Goal: Task Accomplishment & Management: Manage account settings

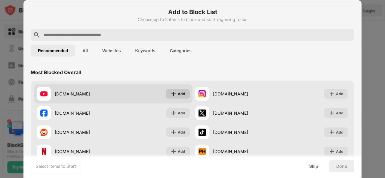
click at [179, 92] on div "Add" at bounding box center [182, 94] width 8 height 6
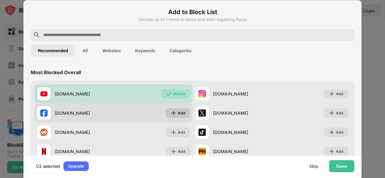
click at [175, 114] on div "Add" at bounding box center [178, 113] width 24 height 10
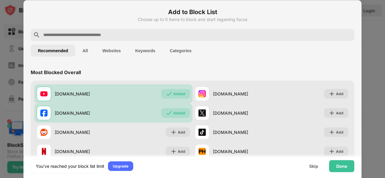
click at [109, 47] on button "Websites" at bounding box center [111, 51] width 33 height 12
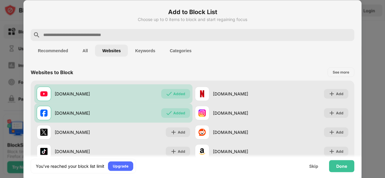
click at [153, 52] on button "Keywords" at bounding box center [145, 51] width 35 height 12
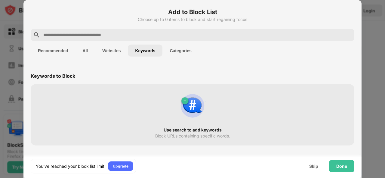
click at [191, 52] on button "Categories" at bounding box center [180, 51] width 36 height 12
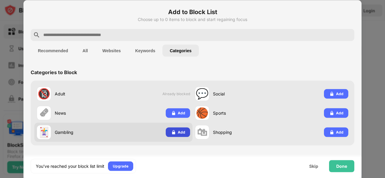
click at [182, 129] on div "Add" at bounding box center [178, 133] width 24 height 10
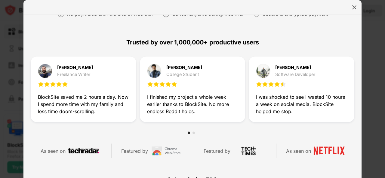
scroll to position [286, 0]
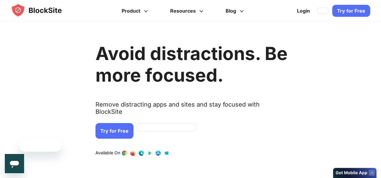
click at [119, 124] on link "Try for Free" at bounding box center [114, 131] width 38 height 16
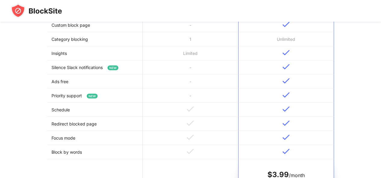
scroll to position [440, 0]
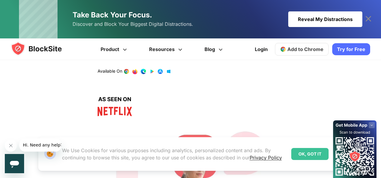
scroll to position [60, 0]
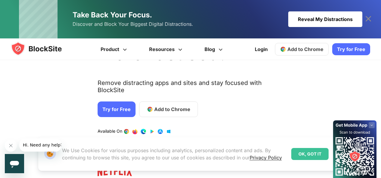
click at [161, 106] on span "Add to Chrome" at bounding box center [172, 109] width 36 height 7
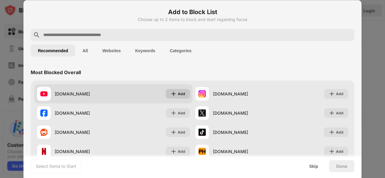
click at [175, 91] on div "Add" at bounding box center [178, 94] width 24 height 10
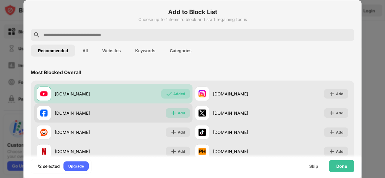
click at [178, 112] on div "Add" at bounding box center [182, 113] width 8 height 6
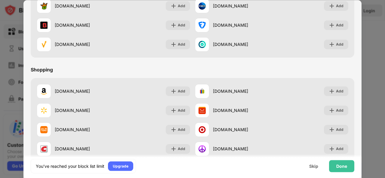
scroll to position [480, 0]
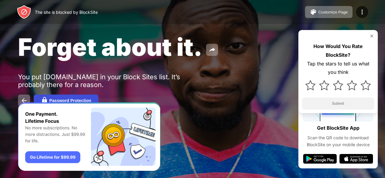
click at [69, 99] on div "Password Protection" at bounding box center [70, 100] width 42 height 5
click at [99, 65] on div "Forget about it. You put [DOMAIN_NAME] in your Block Sites list. It’s probably …" at bounding box center [192, 69] width 385 height 139
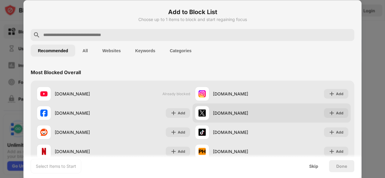
scroll to position [30, 0]
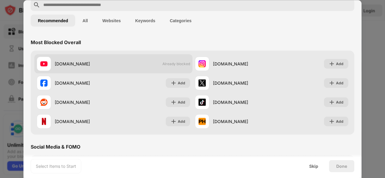
click at [172, 62] on span "Already blocked" at bounding box center [176, 64] width 28 height 5
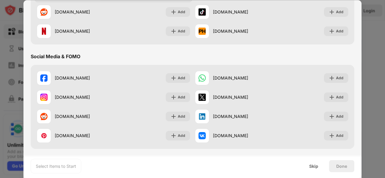
scroll to position [0, 0]
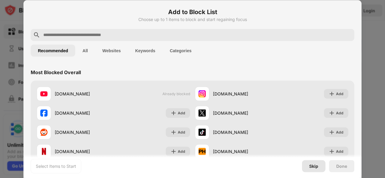
click at [307, 164] on div "Skip" at bounding box center [313, 166] width 23 height 12
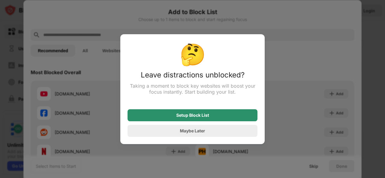
click at [206, 117] on div "Setup Block List" at bounding box center [192, 115] width 33 height 5
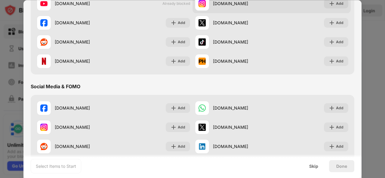
scroll to position [30, 0]
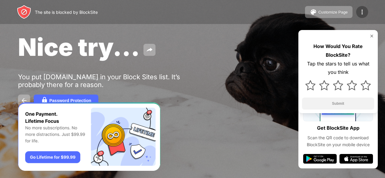
click at [362, 10] on img at bounding box center [362, 11] width 7 height 7
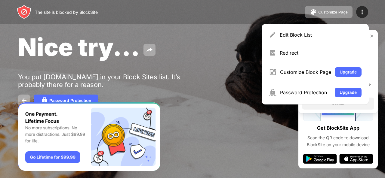
click at [264, 12] on div "The site is blocked by BlockSite Customize Page Edit Block List Redirect Custom…" at bounding box center [192, 12] width 385 height 24
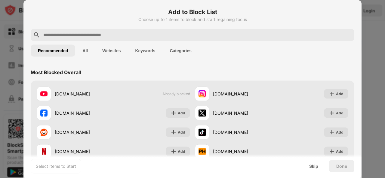
click at [88, 50] on button "All" at bounding box center [85, 51] width 20 height 12
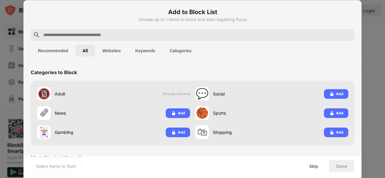
click at [50, 47] on button "Recommended" at bounding box center [53, 51] width 45 height 12
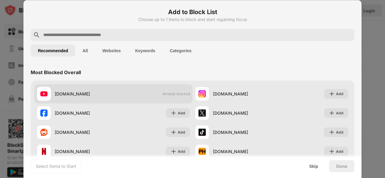
click at [94, 96] on div "[DOMAIN_NAME]" at bounding box center [84, 94] width 59 height 6
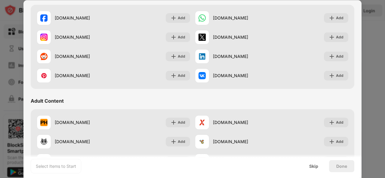
scroll to position [331, 0]
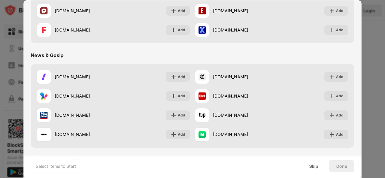
click at [65, 167] on div "Select Items to Start" at bounding box center [56, 166] width 40 height 6
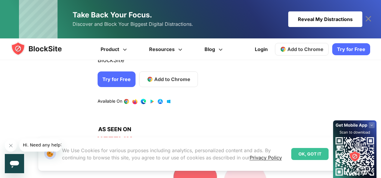
click at [160, 76] on span "Add to Chrome" at bounding box center [172, 79] width 36 height 7
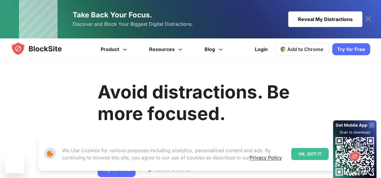
click at [114, 162] on link "Try for Free" at bounding box center [116, 170] width 38 height 16
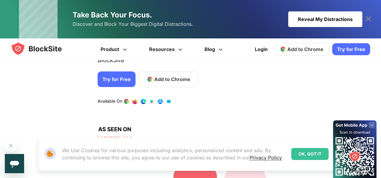
click at [348, 51] on link "Try for Free" at bounding box center [351, 49] width 38 height 12
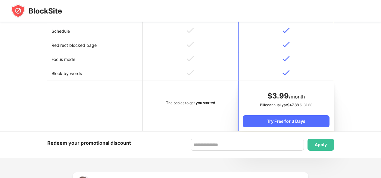
scroll to position [259, 0]
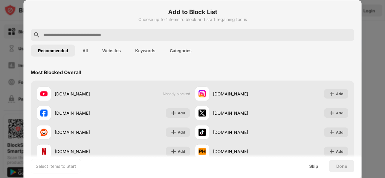
click at [83, 54] on button "All" at bounding box center [85, 51] width 20 height 12
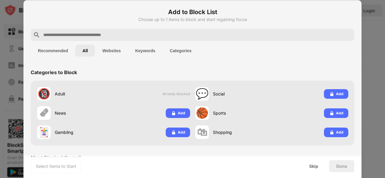
click at [58, 46] on button "Recommended" at bounding box center [53, 51] width 45 height 12
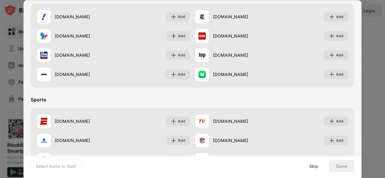
scroll to position [301, 0]
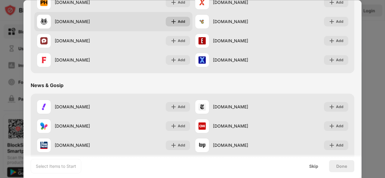
click at [174, 21] on img at bounding box center [174, 22] width 6 height 6
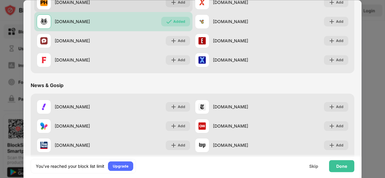
scroll to position [271, 0]
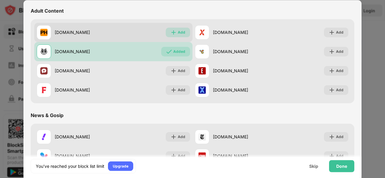
click at [178, 30] on div "Add" at bounding box center [182, 32] width 8 height 6
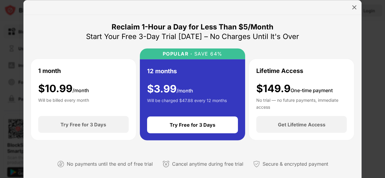
scroll to position [120, 0]
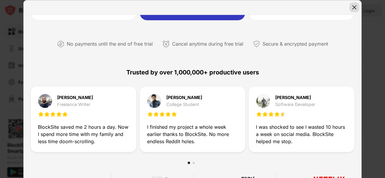
click at [356, 6] on img at bounding box center [354, 7] width 6 height 6
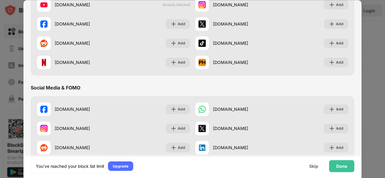
scroll to position [0, 0]
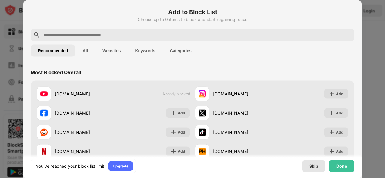
click at [313, 166] on div "Skip" at bounding box center [313, 166] width 9 height 5
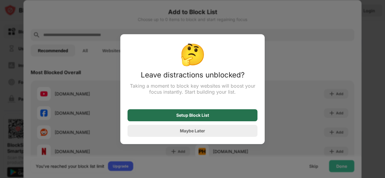
click at [209, 115] on div "Setup Block List" at bounding box center [193, 116] width 130 height 12
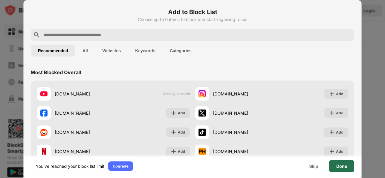
click at [333, 165] on div "Done" at bounding box center [341, 166] width 25 height 12
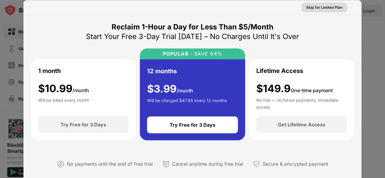
click at [312, 6] on div "Skip for Limited Plan" at bounding box center [324, 7] width 36 height 6
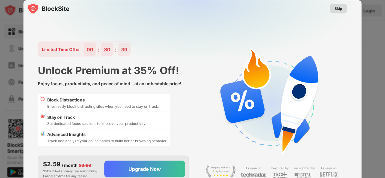
click at [338, 7] on div "Skip" at bounding box center [339, 8] width 8 height 6
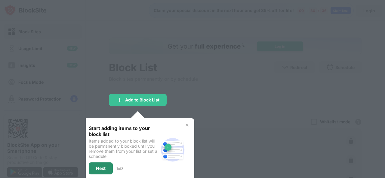
click at [97, 170] on div "Next" at bounding box center [101, 168] width 10 height 5
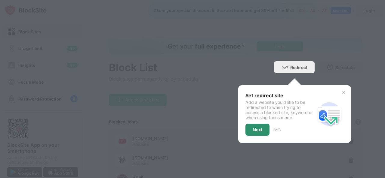
click at [260, 127] on div "Set redirect site Add a website you’d like to be redirected to when trying to a…" at bounding box center [281, 114] width 70 height 43
click at [258, 128] on div "Next" at bounding box center [258, 130] width 24 height 12
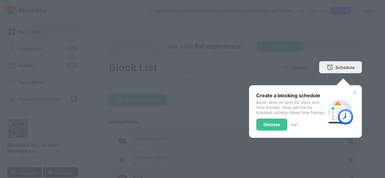
click at [258, 128] on div "Dismiss" at bounding box center [271, 125] width 31 height 12
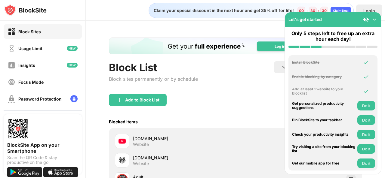
click at [376, 18] on img at bounding box center [375, 20] width 6 height 6
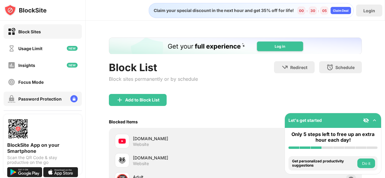
click at [46, 98] on div "Password Protection" at bounding box center [39, 99] width 43 height 5
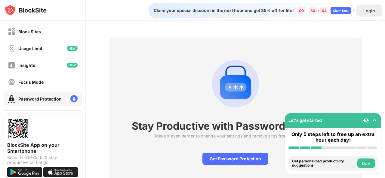
scroll to position [25, 0]
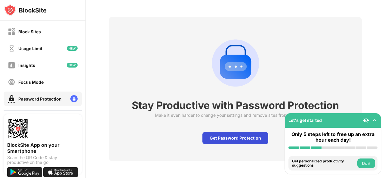
click at [226, 135] on div "Get Password Protection" at bounding box center [236, 138] width 66 height 12
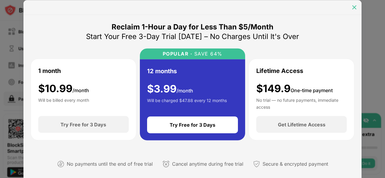
click at [352, 8] on img at bounding box center [354, 7] width 6 height 6
